Goal: Transaction & Acquisition: Register for event/course

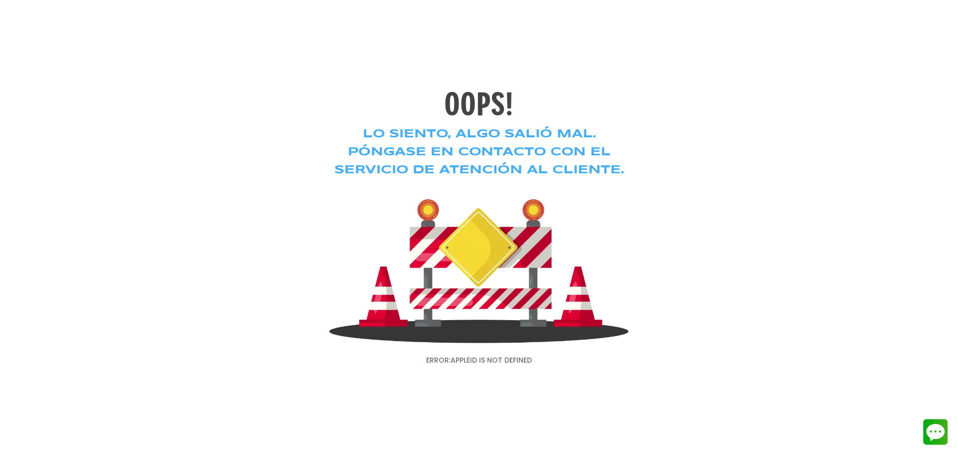
drag, startPoint x: 604, startPoint y: 176, endPoint x: 427, endPoint y: 68, distance: 206.9
click at [603, 176] on h3 "Lo siento, algo salió mal. Póngase en contacto con el servicio de atención al c…" at bounding box center [479, 152] width 300 height 54
click at [419, 127] on h3 "Lo siento, algo salió mal. Póngase en contacto con el servicio de atención al c…" at bounding box center [479, 152] width 300 height 54
